Goal: Transaction & Acquisition: Obtain resource

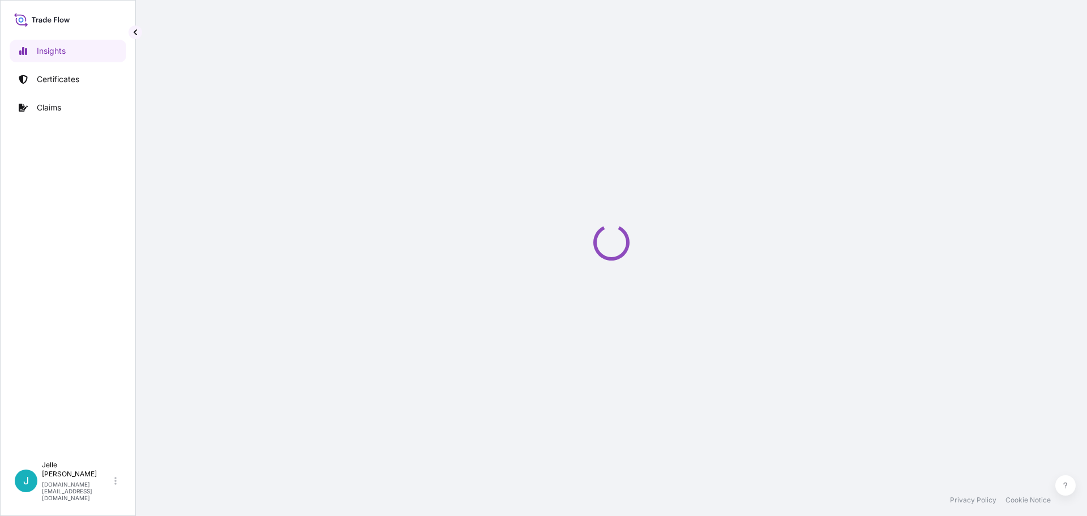
select select "2025"
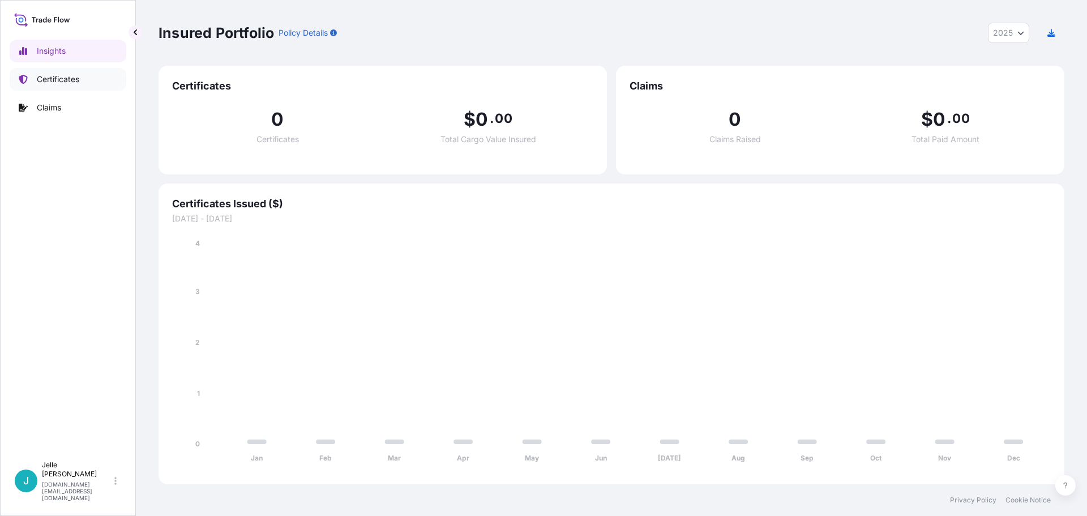
click at [50, 76] on p "Certificates" at bounding box center [58, 79] width 42 height 11
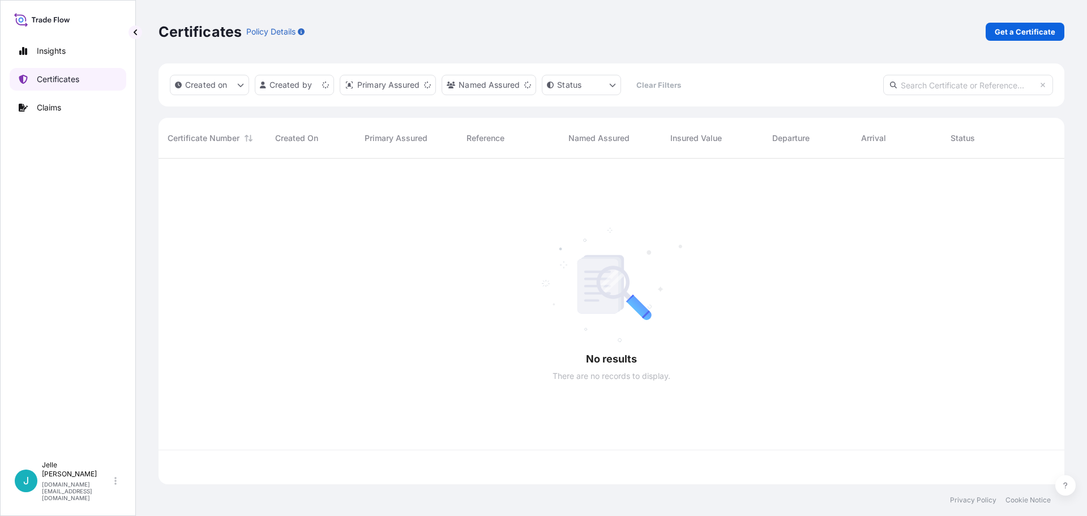
scroll to position [323, 897]
click at [1024, 29] on p "Get a Certificate" at bounding box center [1025, 31] width 61 height 11
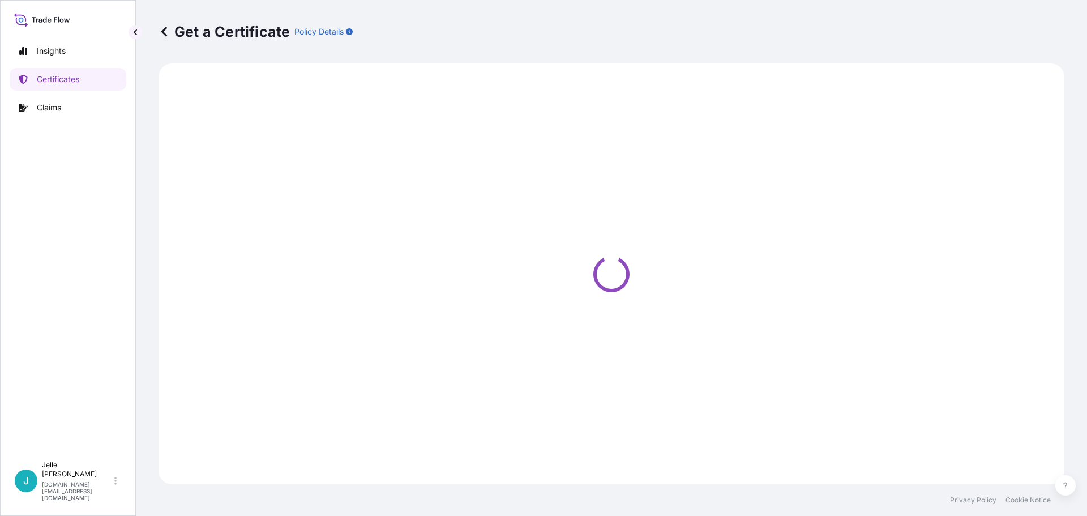
select select "Barge"
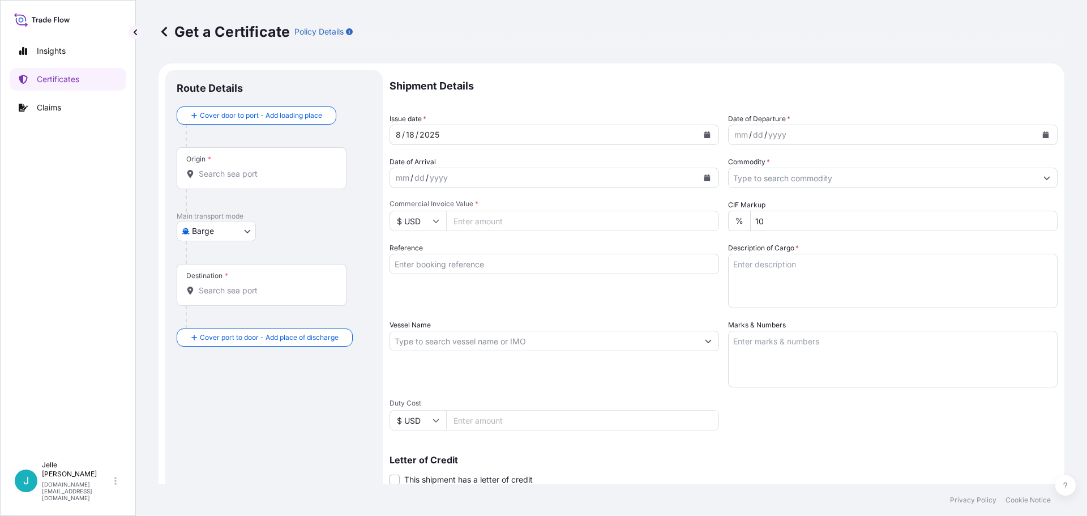
click at [757, 133] on div "dd" at bounding box center [758, 135] width 12 height 14
click at [1043, 135] on icon "Calendar" at bounding box center [1046, 134] width 6 height 7
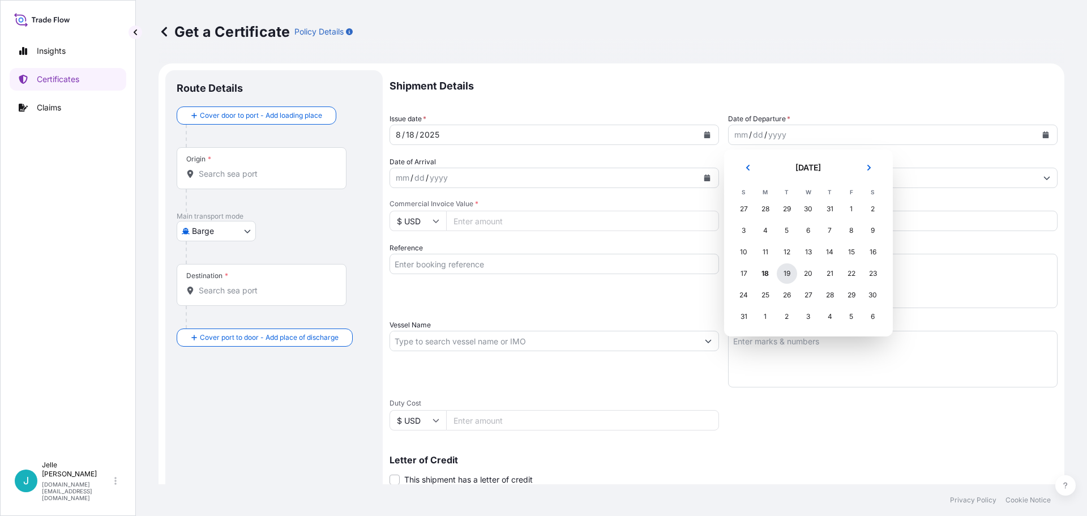
click at [790, 277] on div "19" at bounding box center [787, 273] width 20 height 20
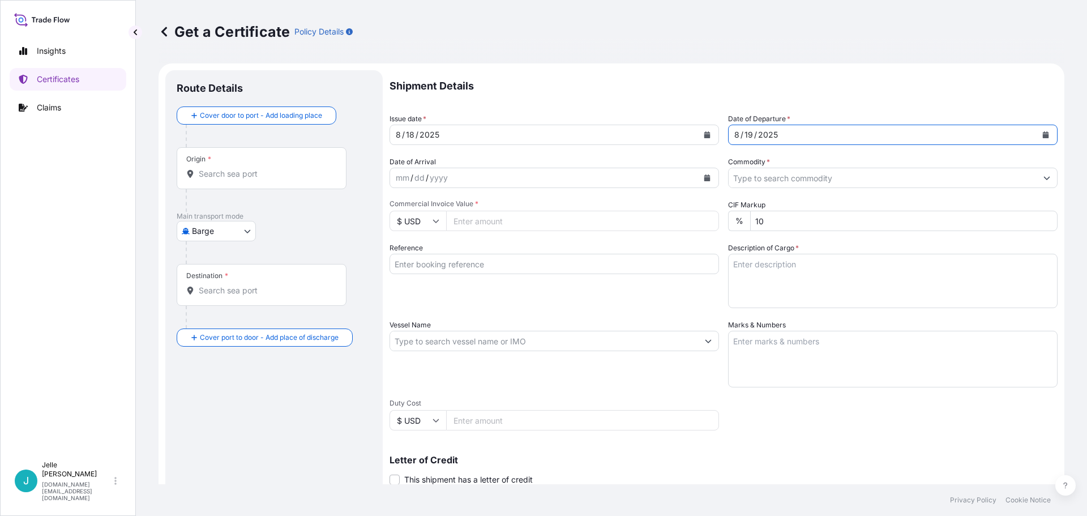
click at [483, 179] on div "mm / dd / yyyy" at bounding box center [544, 178] width 308 height 20
click at [704, 177] on icon "Calendar" at bounding box center [707, 177] width 7 height 7
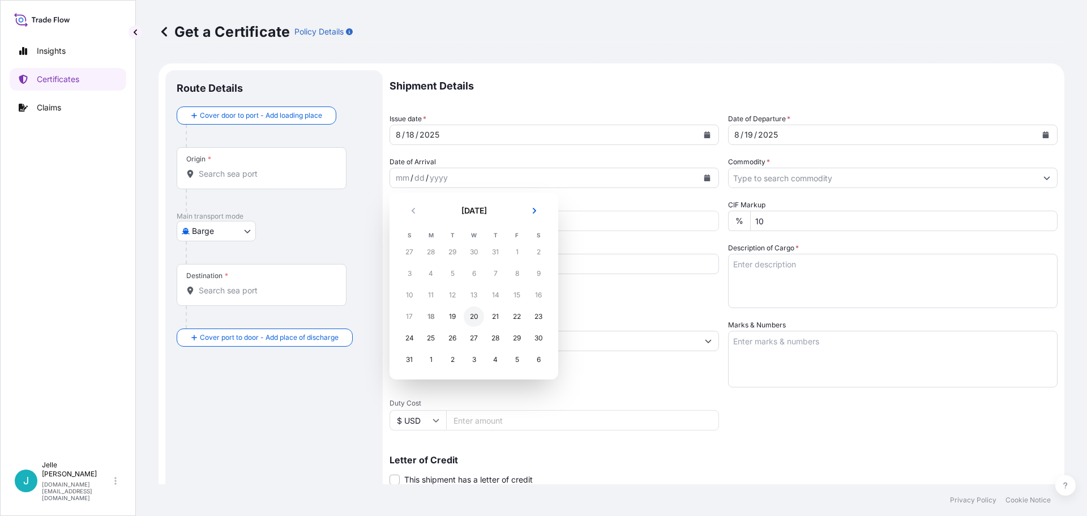
click at [475, 316] on div "20" at bounding box center [474, 316] width 20 height 20
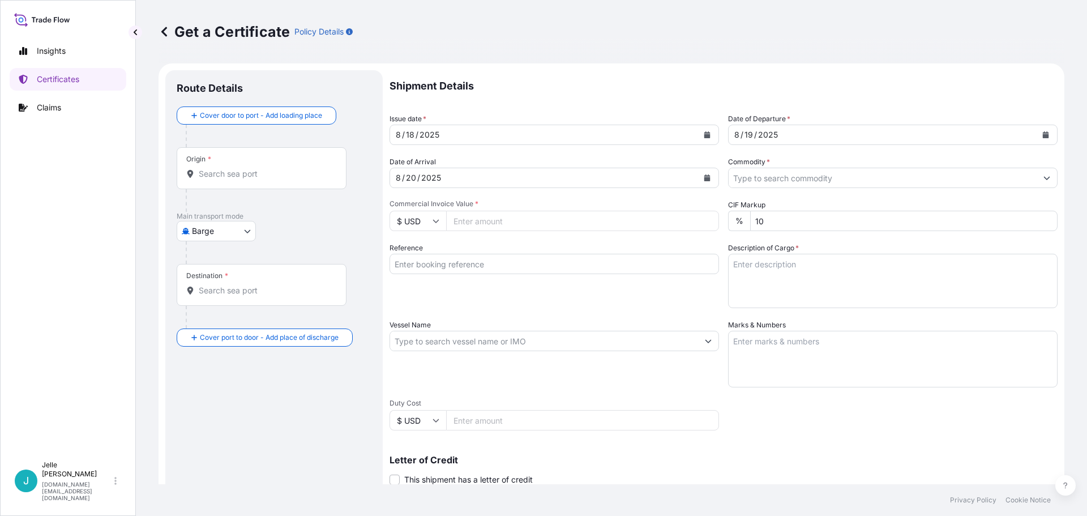
click at [521, 221] on input "Commercial Invoice Value *" at bounding box center [582, 221] width 273 height 20
type input "6787.20"
click at [561, 294] on div "Reference" at bounding box center [553, 275] width 329 height 66
click at [572, 264] on input "Reference" at bounding box center [553, 264] width 329 height 20
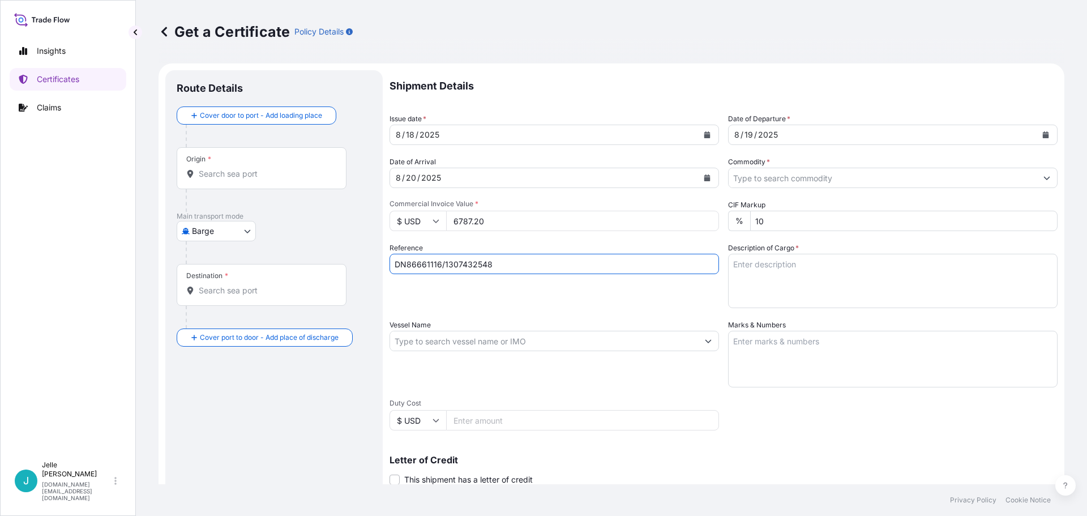
click at [554, 263] on input "DN86661116/1307432548" at bounding box center [553, 264] width 329 height 20
type input "DN86661116/1307432548"
click at [536, 297] on div "Reference DN86661116/1307432548" at bounding box center [553, 275] width 329 height 66
click at [833, 267] on textarea "Description of Cargo *" at bounding box center [892, 281] width 329 height 54
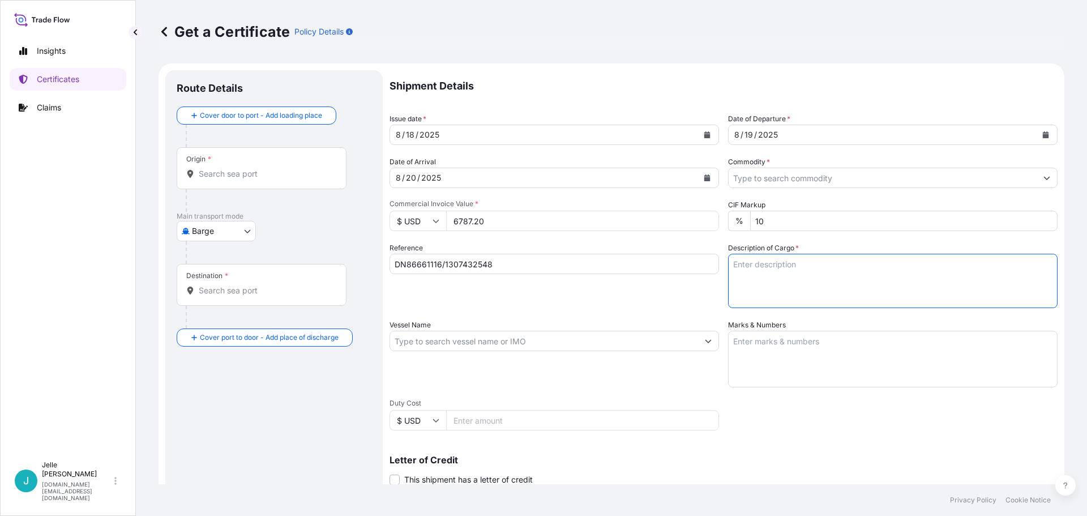
paste textarea "GLUCAMATE(TM) DOE-120 THICKENER, 41G FBR"
type textarea "GLUCAMATE(TM) DOE-120 THICKENER, 41G FBR [STREET_ADDRESS]"
click at [550, 341] on input "Vessel Name" at bounding box center [544, 341] width 308 height 20
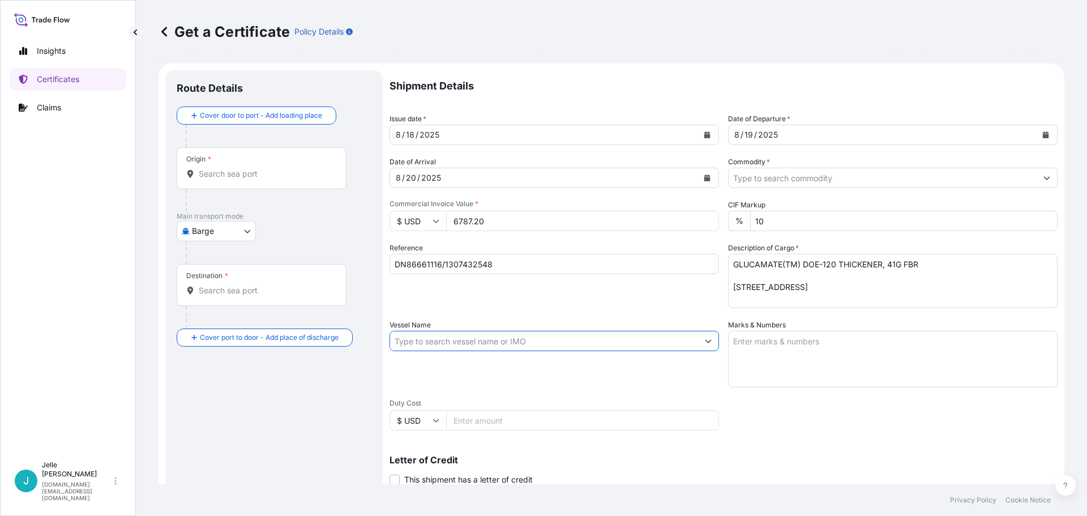
click at [550, 341] on input "Vessel Name" at bounding box center [544, 341] width 308 height 20
click at [243, 233] on body "Insights Certificates Claims J [PERSON_NAME] [DOMAIN_NAME][EMAIL_ADDRESS][DOMAI…" at bounding box center [543, 258] width 1087 height 516
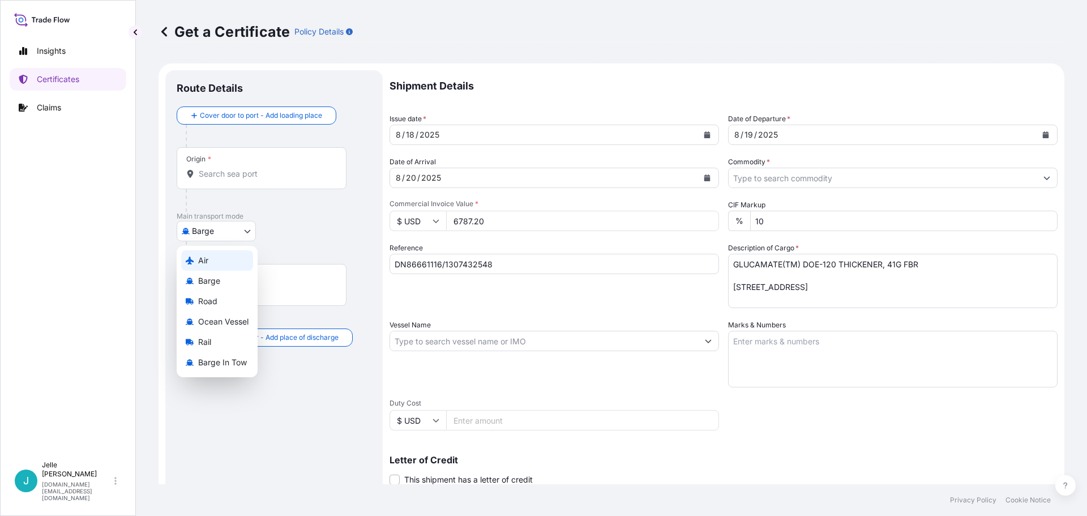
click at [222, 265] on div "Air" at bounding box center [217, 260] width 72 height 20
select select "Air"
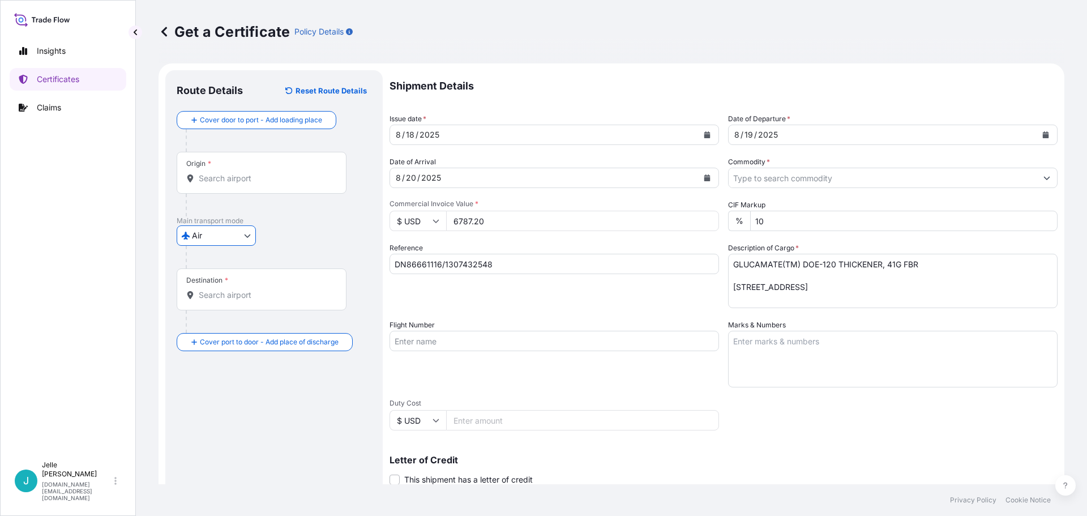
click at [252, 187] on div "Origin *" at bounding box center [262, 173] width 170 height 42
click at [252, 184] on input "Origin *" at bounding box center [266, 178] width 134 height 11
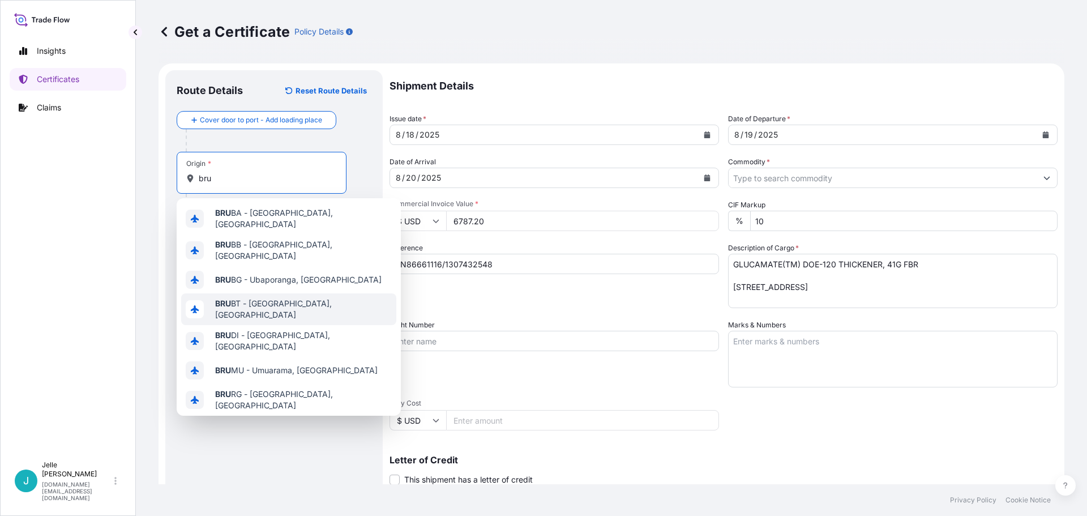
scroll to position [72, 0]
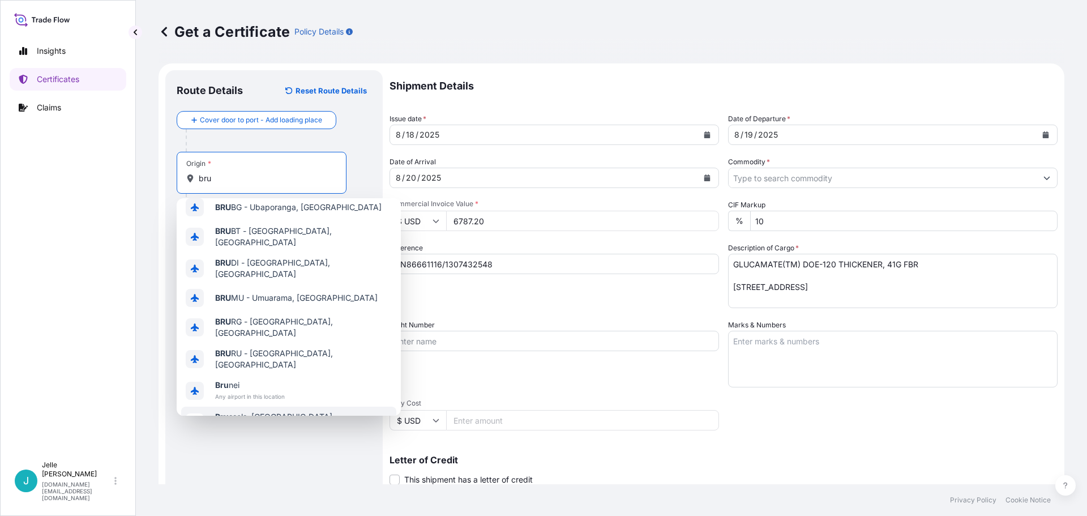
click at [265, 422] on span "Any airport in this location" at bounding box center [273, 427] width 117 height 11
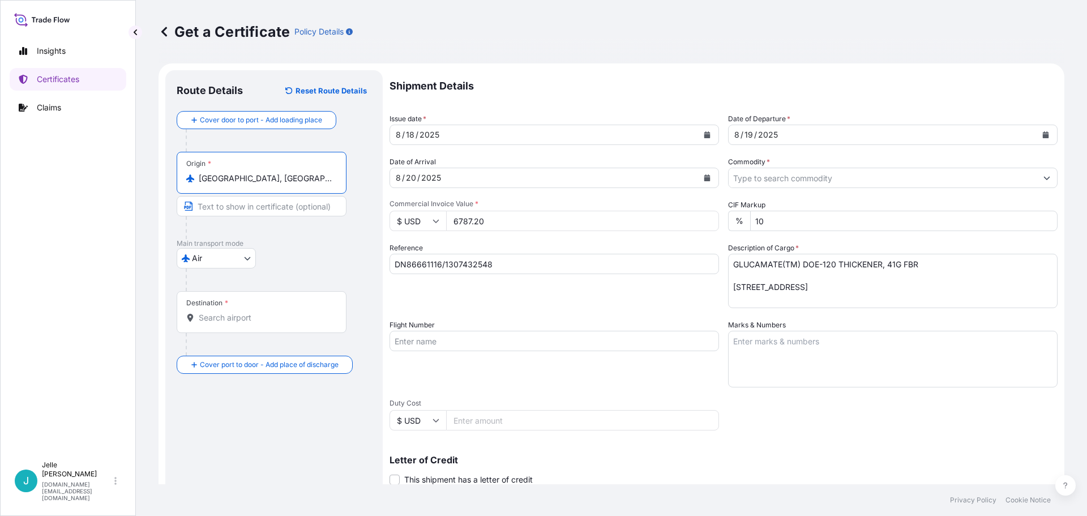
type input "[GEOGRAPHIC_DATA], [GEOGRAPHIC_DATA]"
click at [243, 319] on input "Destination *" at bounding box center [266, 317] width 134 height 11
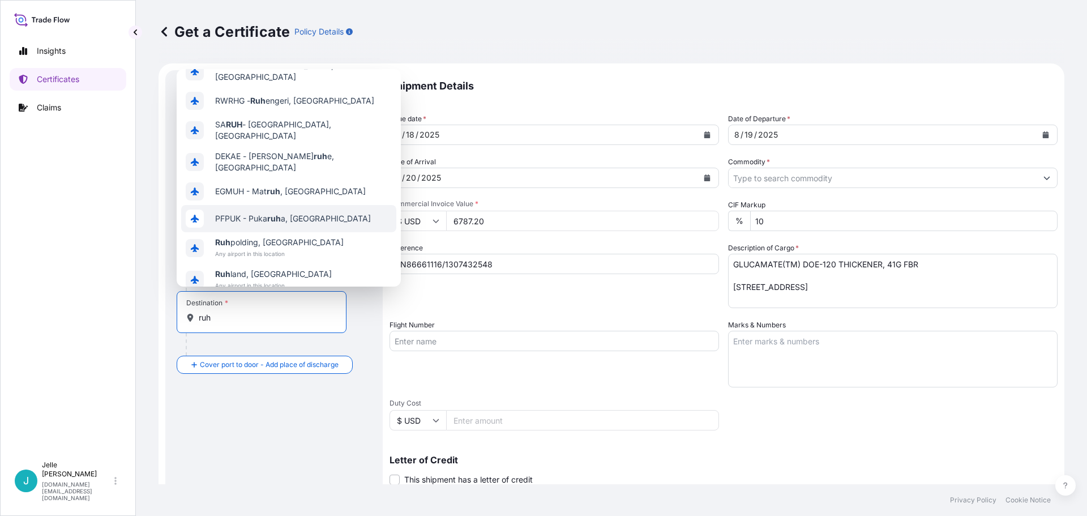
scroll to position [0, 0]
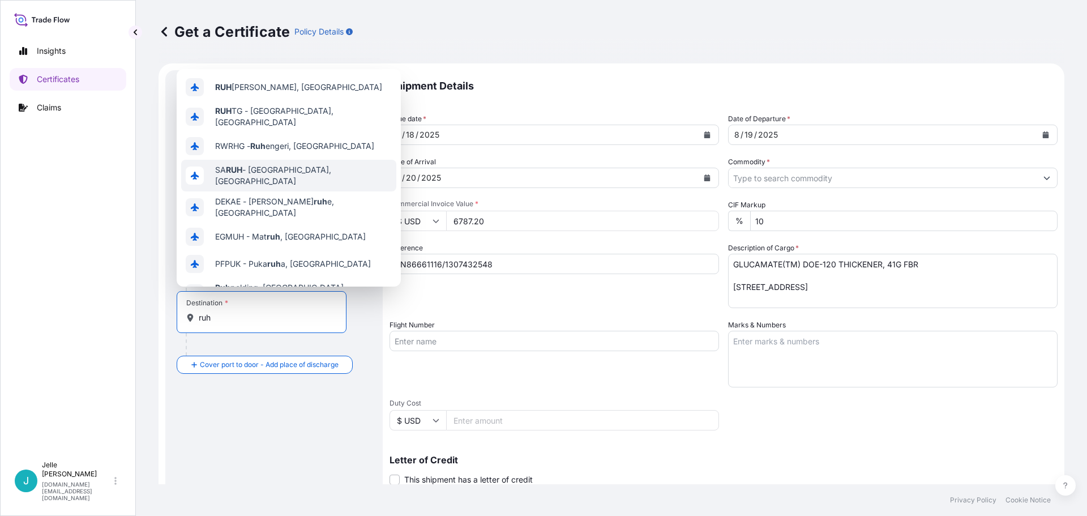
click at [276, 173] on span "[PERSON_NAME] - [GEOGRAPHIC_DATA], [GEOGRAPHIC_DATA]" at bounding box center [303, 175] width 177 height 23
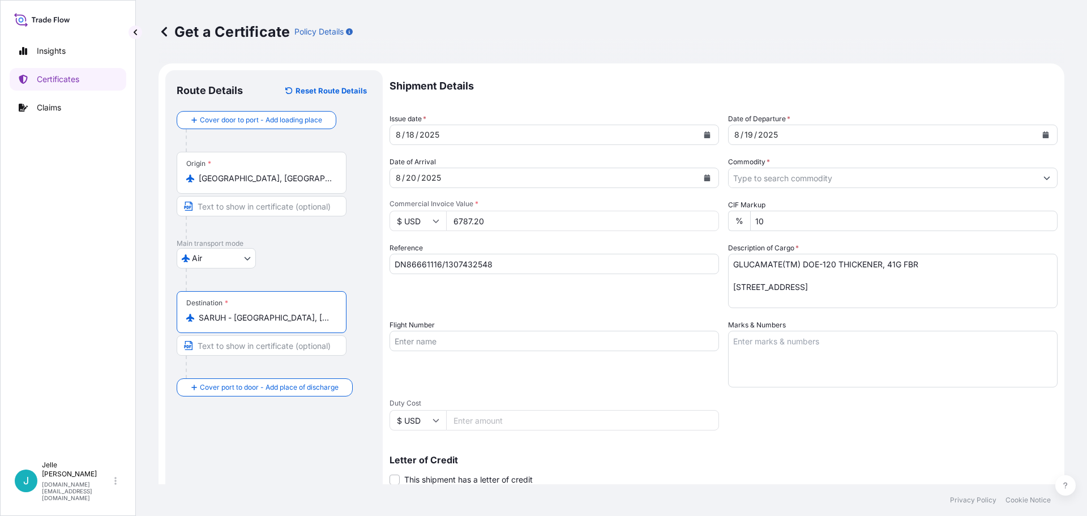
type input "SARUH - [GEOGRAPHIC_DATA], [GEOGRAPHIC_DATA]"
click at [586, 424] on input "Duty Cost" at bounding box center [582, 420] width 273 height 20
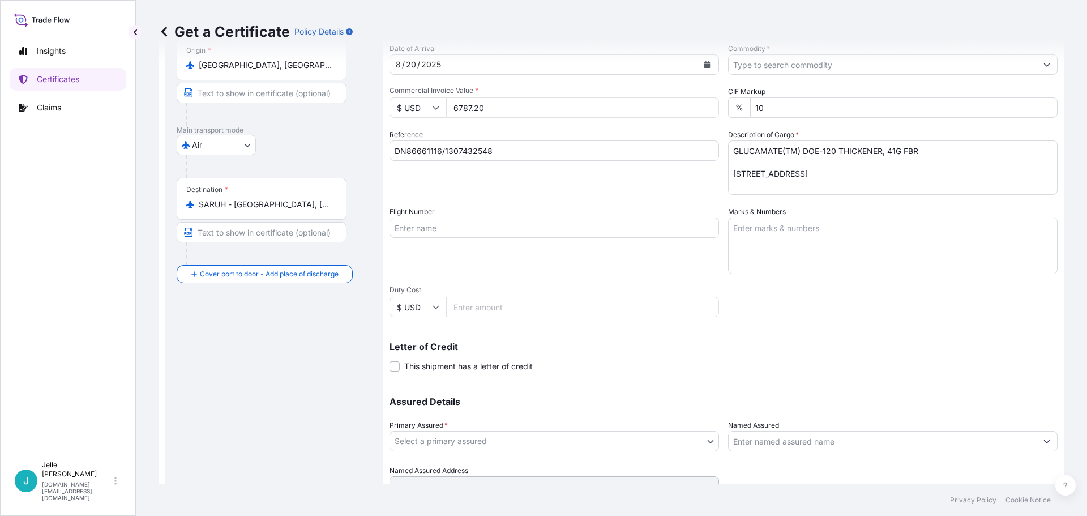
click at [584, 224] on input "Flight Number" at bounding box center [553, 227] width 329 height 20
type input "AF0441 / AF 0684"
click at [716, 251] on div "Shipment Details Issue date * [DATE] Date of Departure * [DATE] Date of Arrival…" at bounding box center [723, 226] width 668 height 539
click at [747, 229] on textarea "Marks & Numbers" at bounding box center [892, 245] width 329 height 57
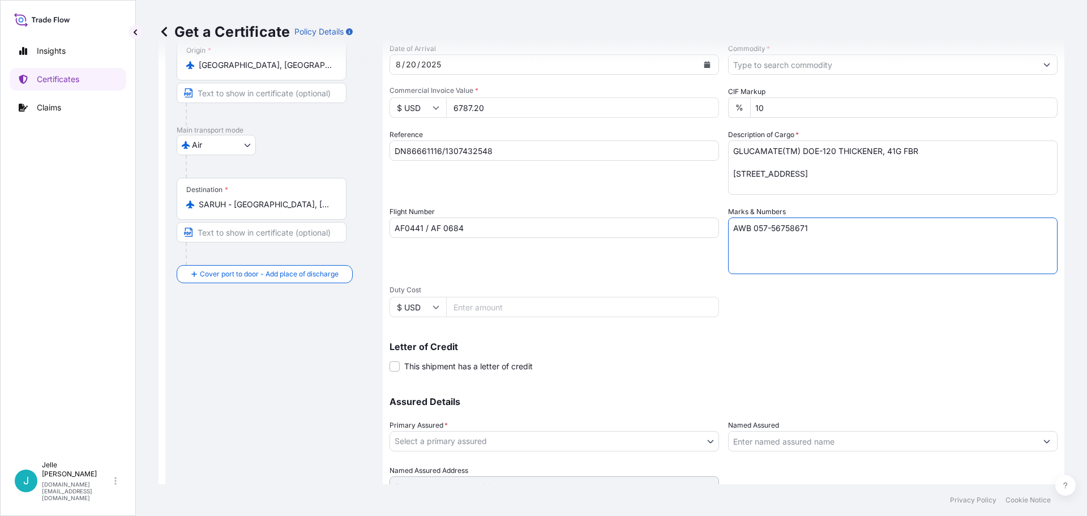
type textarea "AWB 057-56758671"
click at [712, 246] on div "Flight Number AF0441 / AF 0684" at bounding box center [553, 240] width 329 height 68
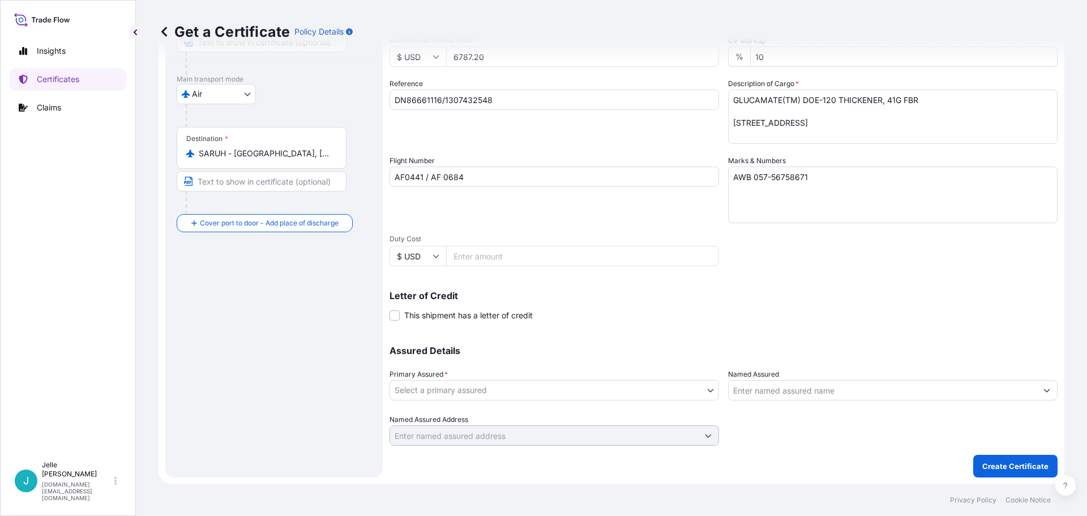
click at [594, 385] on body "Insights Certificates Claims J [PERSON_NAME] [DOMAIN_NAME][EMAIL_ADDRESS][DOMAI…" at bounding box center [543, 258] width 1087 height 516
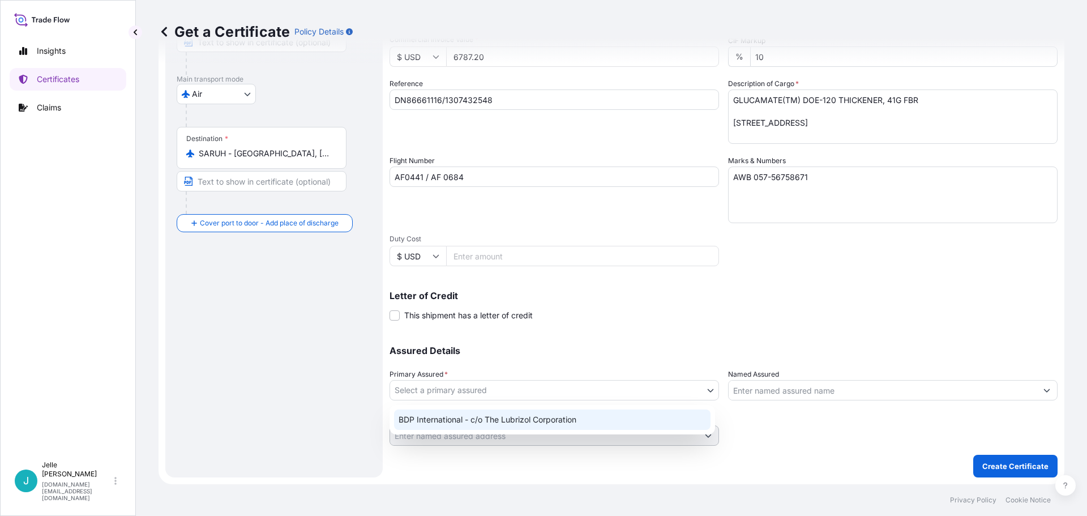
click at [571, 417] on div "BDP International - c/o The Lubrizol Corporation" at bounding box center [552, 419] width 316 height 20
select select "31972"
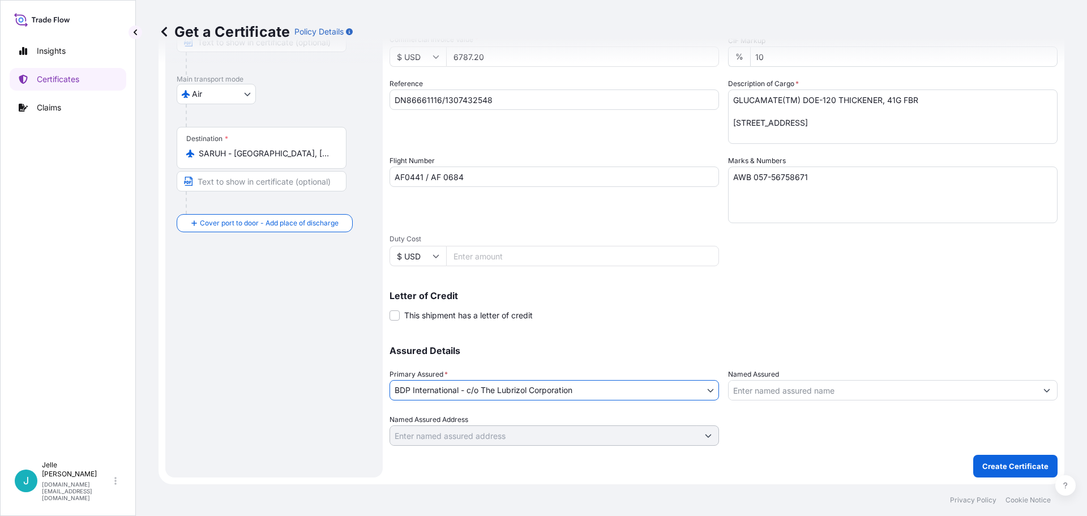
click at [681, 321] on div "Shipment Details Issue date * [DATE] Date of Departure * [DATE] Date of Arrival…" at bounding box center [723, 175] width 668 height 539
click at [451, 200] on div "Flight Number AF0441 / AF 0684" at bounding box center [553, 189] width 329 height 68
click at [557, 221] on div "Flight Number AF0441 / AF 0684" at bounding box center [553, 189] width 329 height 68
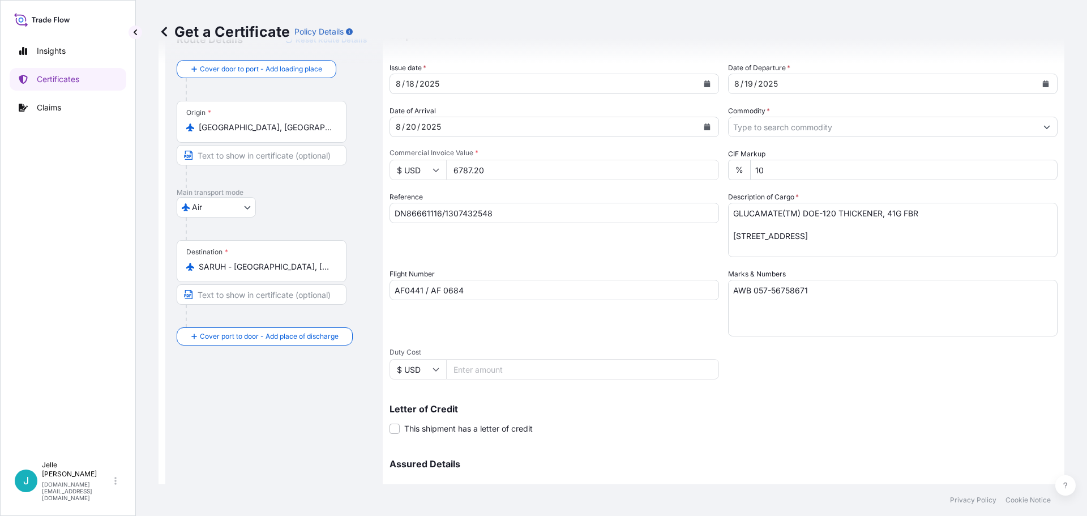
scroll to position [0, 0]
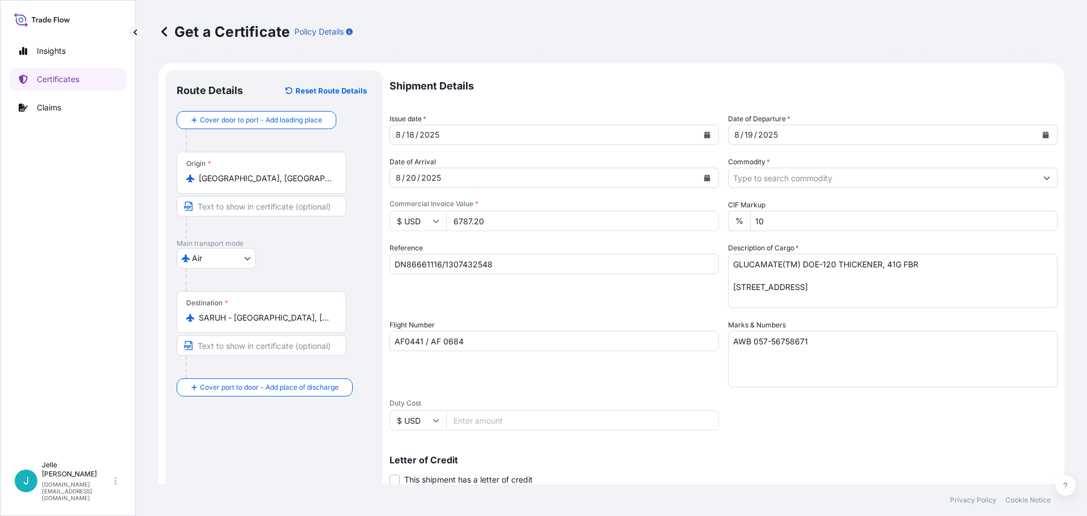
click at [573, 319] on div "Flight Number AF0441 / AF 0684" at bounding box center [553, 353] width 329 height 68
click at [438, 264] on input "DN86661116/1307432548" at bounding box center [553, 264] width 329 height 20
click at [445, 261] on input "DN86661116 /1307432548" at bounding box center [553, 264] width 329 height 20
type input "DN86661116 / 1307432548"
click at [500, 288] on div "Reference DN86661116 / 1307432548" at bounding box center [553, 275] width 329 height 66
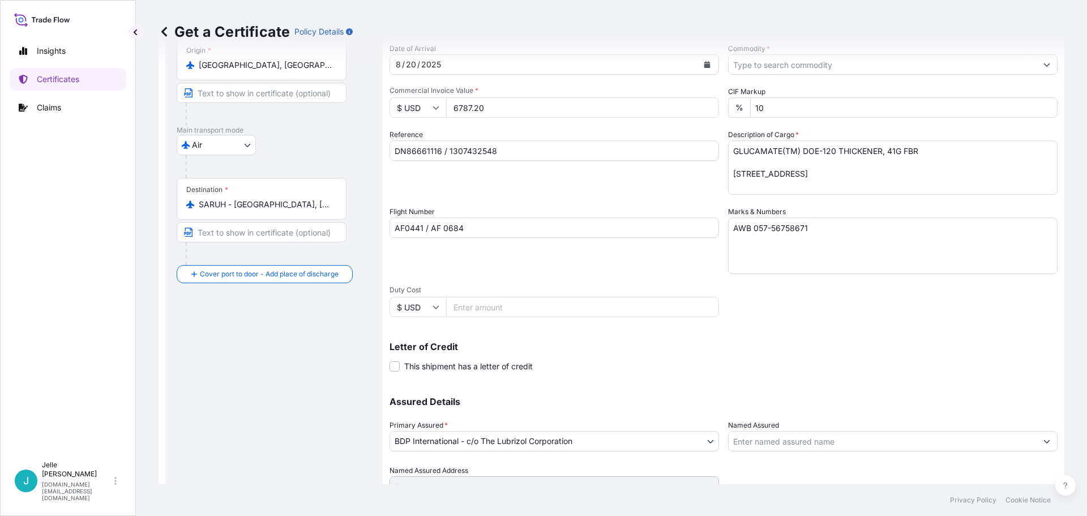
scroll to position [164, 0]
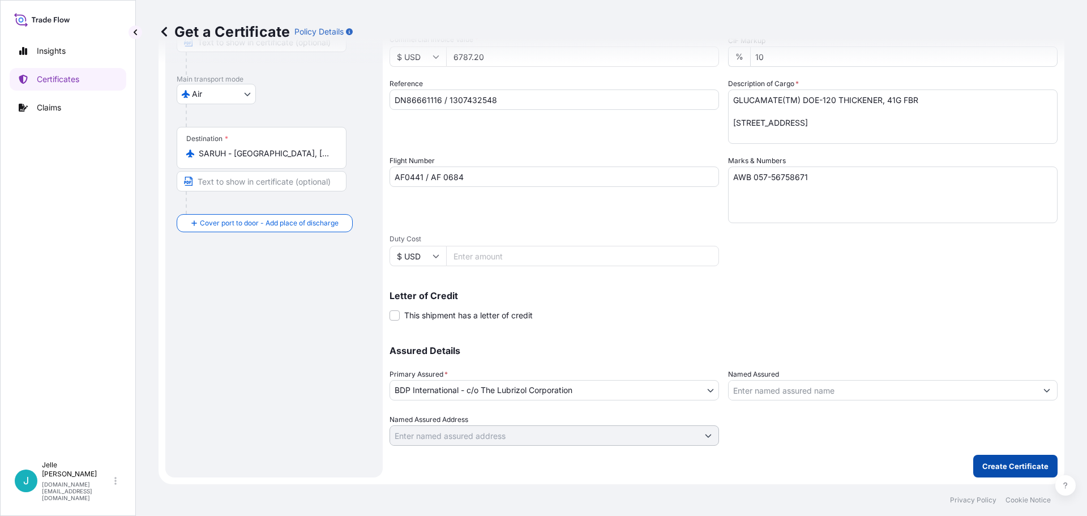
click at [1003, 471] on p "Create Certificate" at bounding box center [1015, 465] width 66 height 11
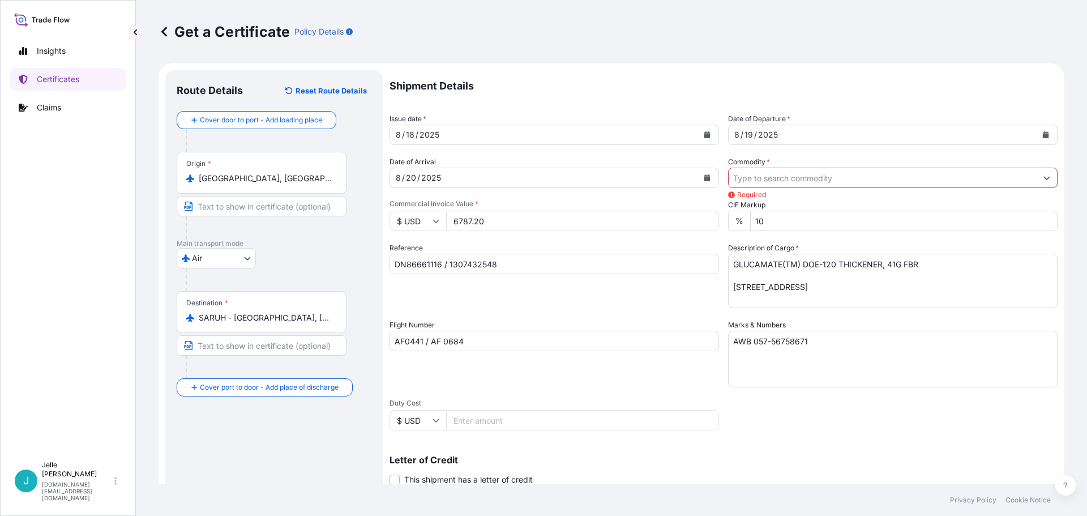
click at [847, 183] on input "Commodity *" at bounding box center [883, 178] width 308 height 20
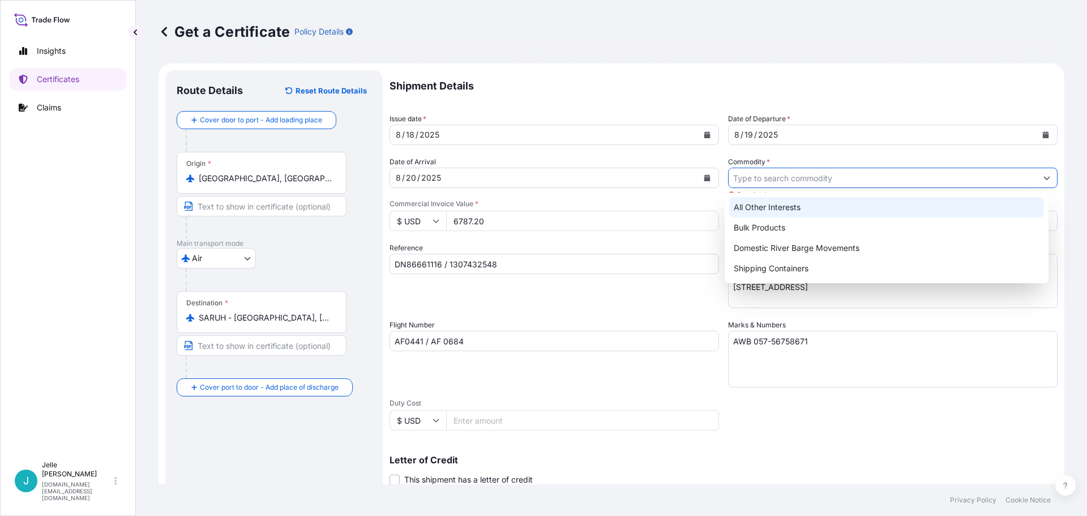
click at [776, 213] on div "All Other Interests" at bounding box center [886, 207] width 315 height 20
type input "All Other Interests"
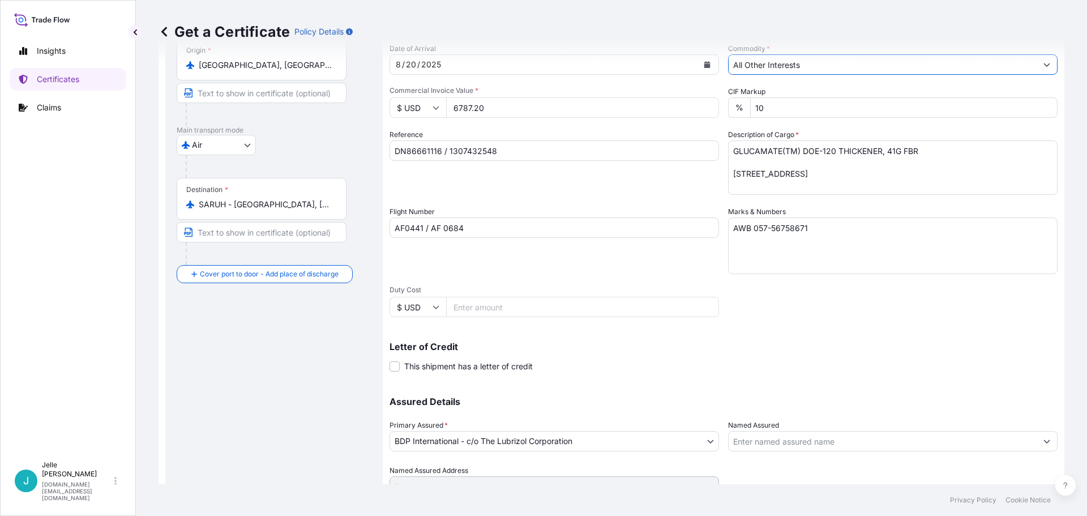
scroll to position [164, 0]
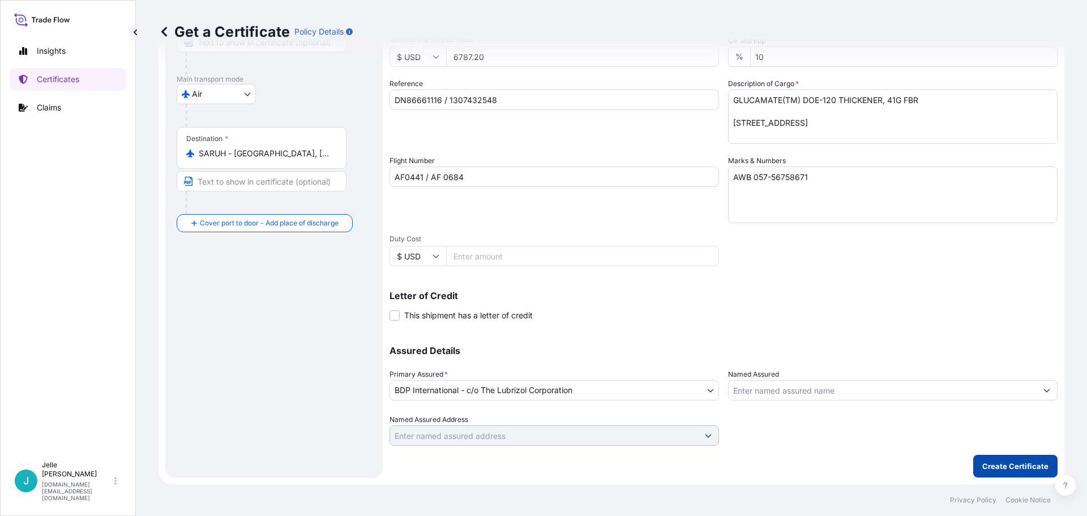
click at [988, 462] on p "Create Certificate" at bounding box center [1015, 465] width 66 height 11
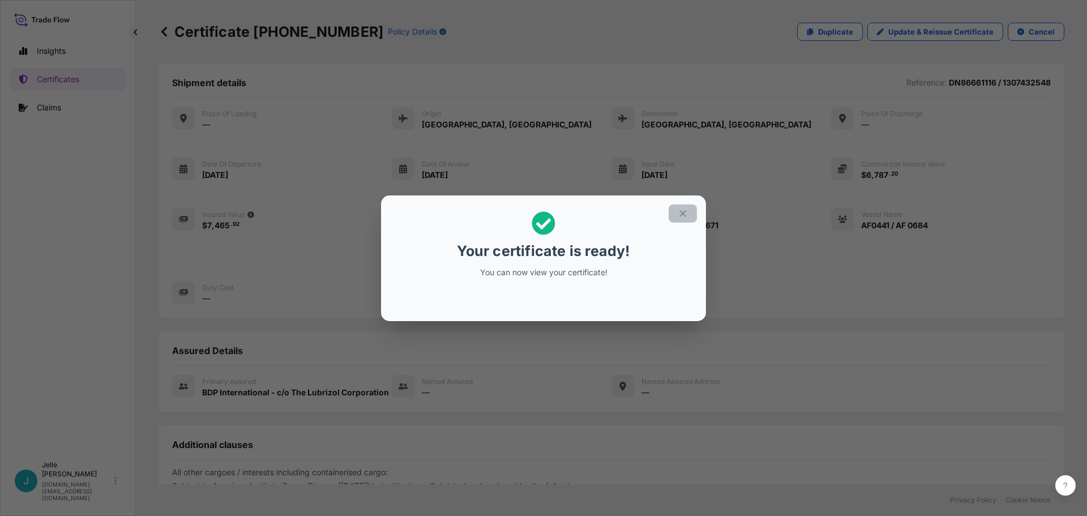
click at [683, 215] on icon "button" at bounding box center [683, 213] width 10 height 10
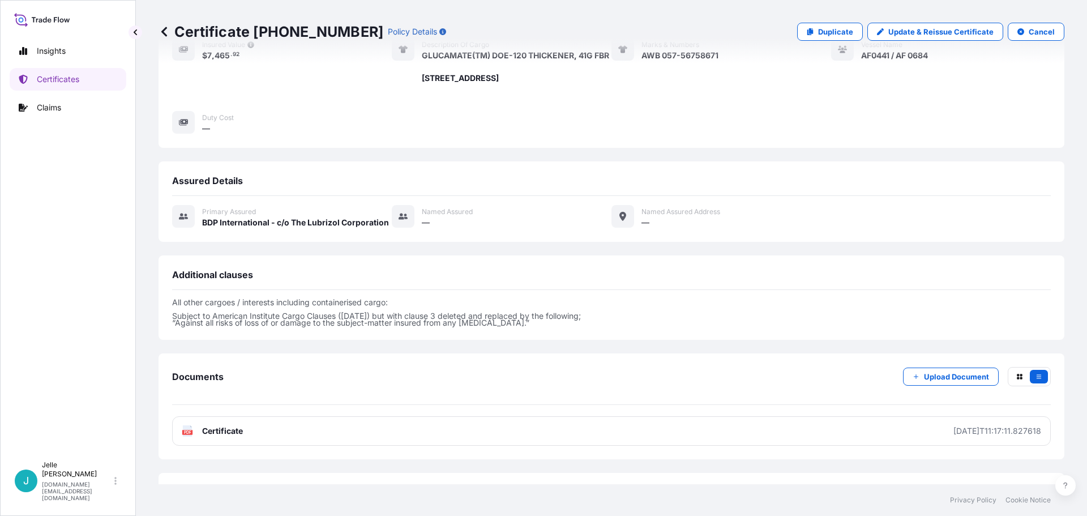
scroll to position [227, 0]
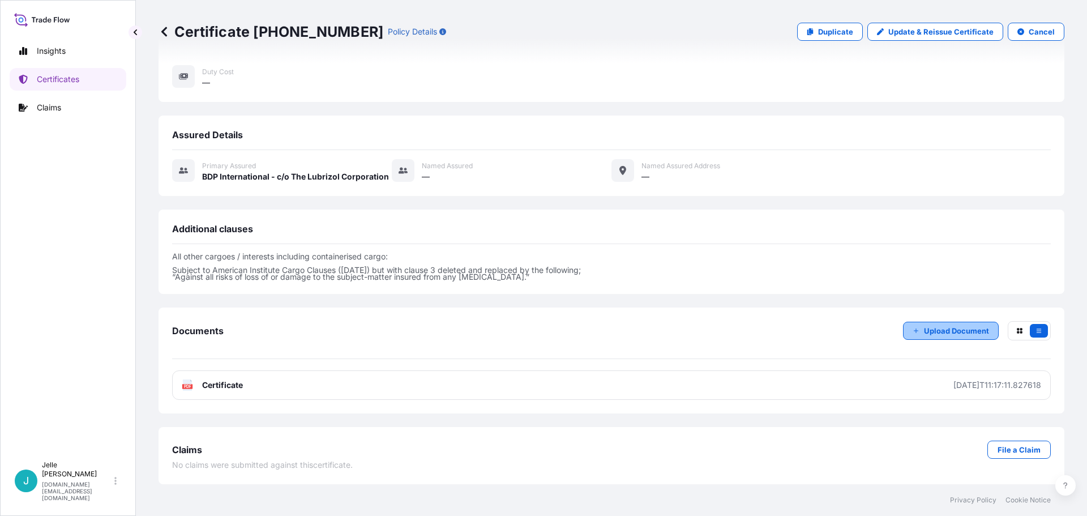
click at [915, 332] on button "Upload Document" at bounding box center [951, 331] width 96 height 18
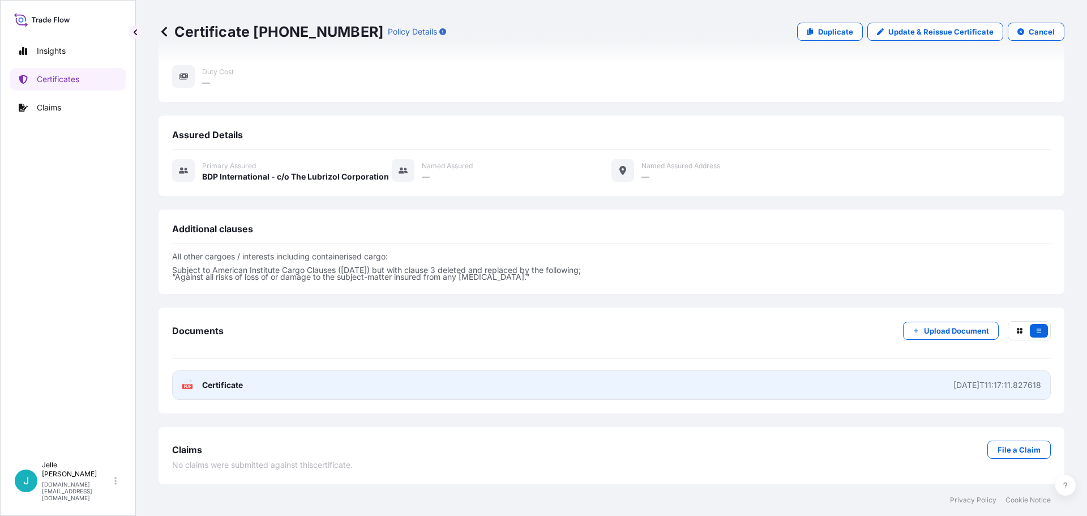
click at [325, 388] on link "PDF Certificate [DATE]T11:17:11.827618" at bounding box center [611, 384] width 879 height 29
